Goal: Information Seeking & Learning: Learn about a topic

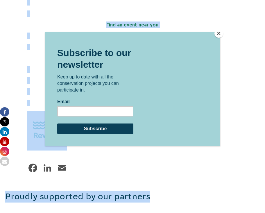
scroll to position [1402, 0]
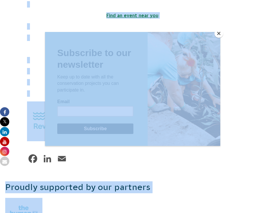
drag, startPoint x: 33, startPoint y: 95, endPoint x: 179, endPoint y: 155, distance: 157.6
click at [220, 32] on button "Close" at bounding box center [219, 33] width 9 height 9
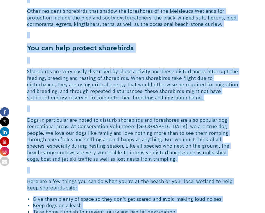
scroll to position [1113, 0]
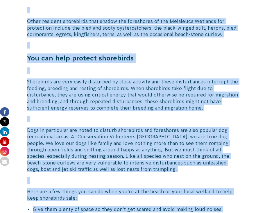
click at [157, 116] on p at bounding box center [132, 119] width 211 height 6
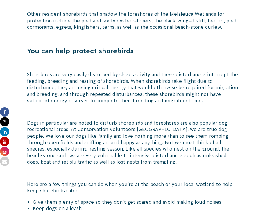
scroll to position [1121, 0]
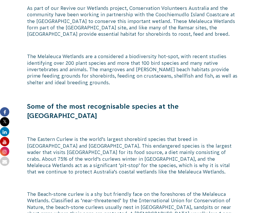
scroll to position [562, 0]
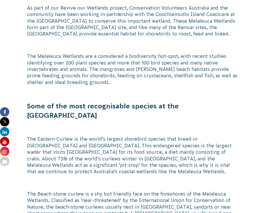
click at [65, 136] on p "The Eastern Curlew is the world’s largest shorebird species that breed in [GEOG…" at bounding box center [132, 155] width 211 height 39
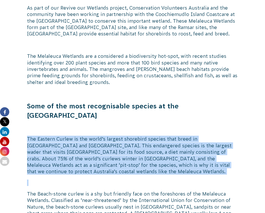
drag, startPoint x: 27, startPoint y: 128, endPoint x: 54, endPoint y: 170, distance: 50.4
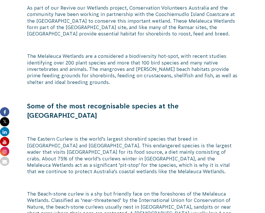
click at [90, 125] on p at bounding box center [132, 128] width 211 height 6
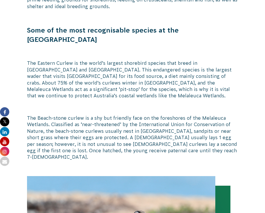
scroll to position [638, 0]
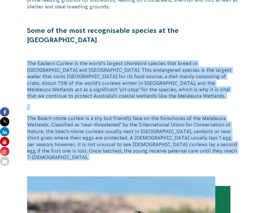
drag, startPoint x: 28, startPoint y: 52, endPoint x: 147, endPoint y: 144, distance: 150.6
click at [147, 144] on div "You can help protect our endangered shorebirds Stone curlews wandering the Insk…" at bounding box center [132, 215] width 211 height 1432
copy div "The Eastern Curlew is the world’s largest shorebird species that breed in Russi…"
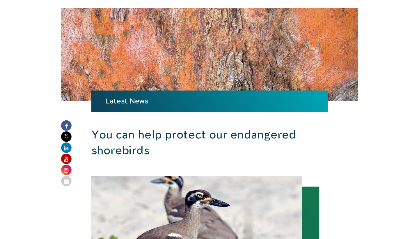
scroll to position [29, 0]
